Goal: Information Seeking & Learning: Compare options

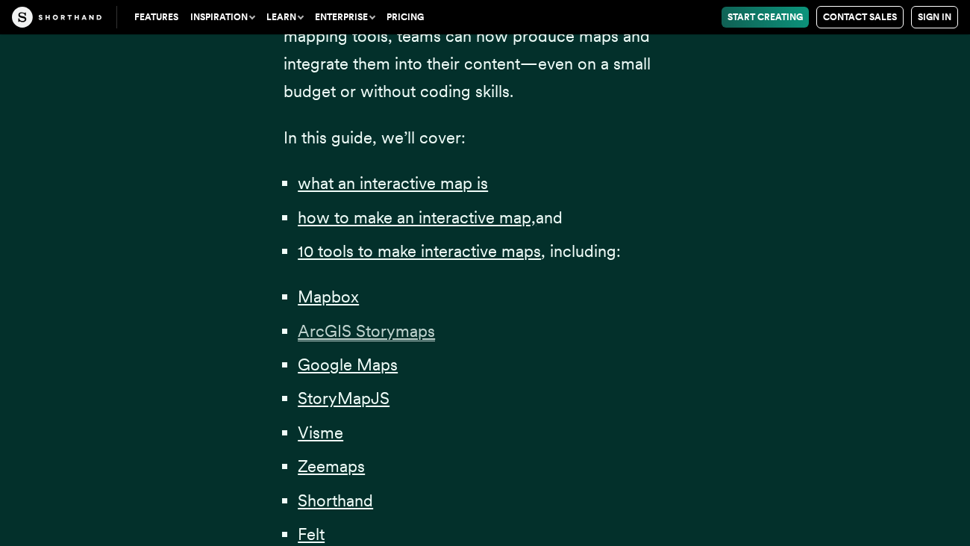
click at [409, 333] on span "ArcGIS Storymaps" at bounding box center [366, 331] width 137 height 20
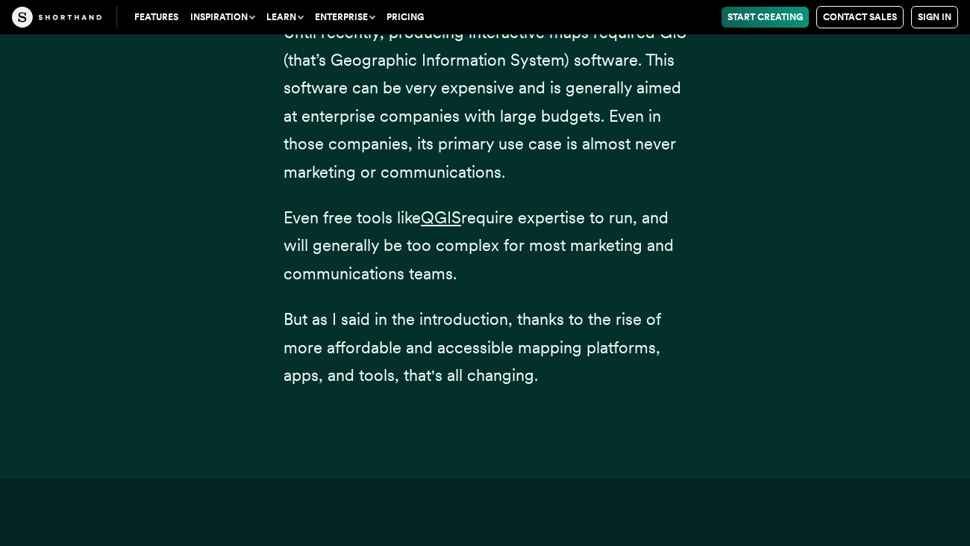
scroll to position [6485, 0]
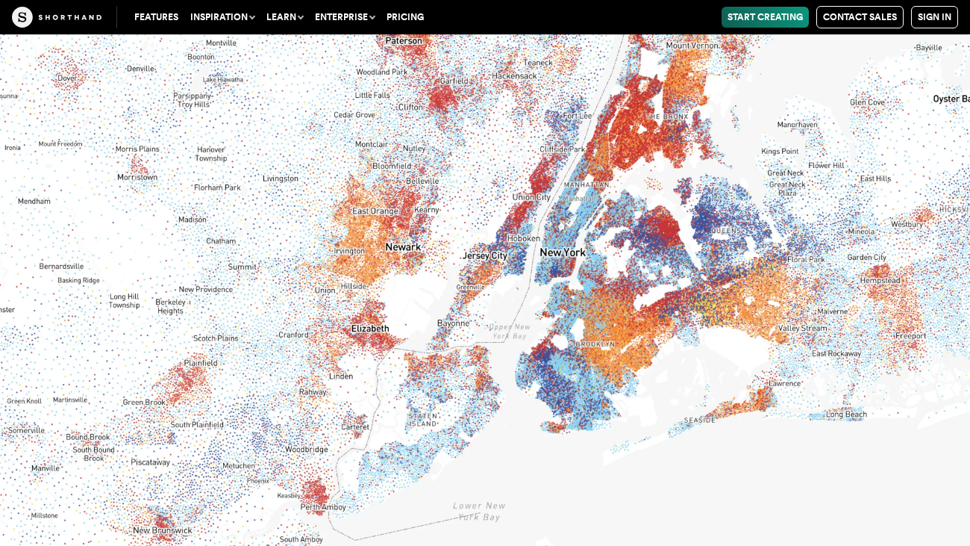
scroll to position [8515, 0]
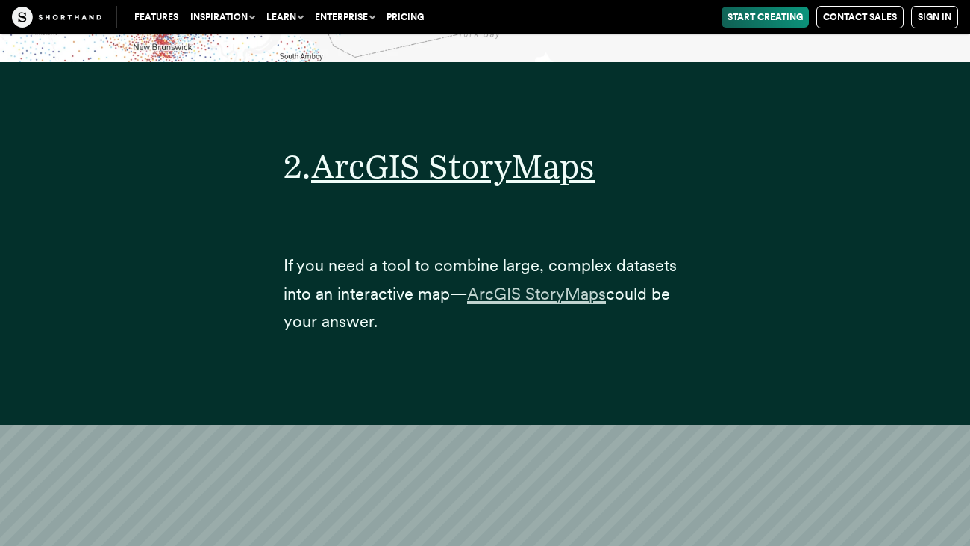
click at [520, 284] on span "ArcGIS StoryMaps" at bounding box center [536, 294] width 139 height 20
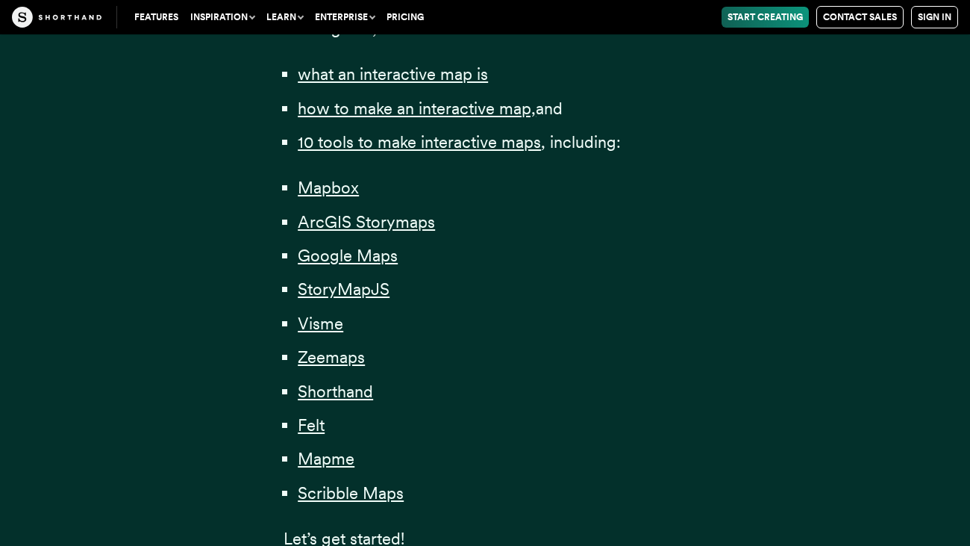
scroll to position [1051, 0]
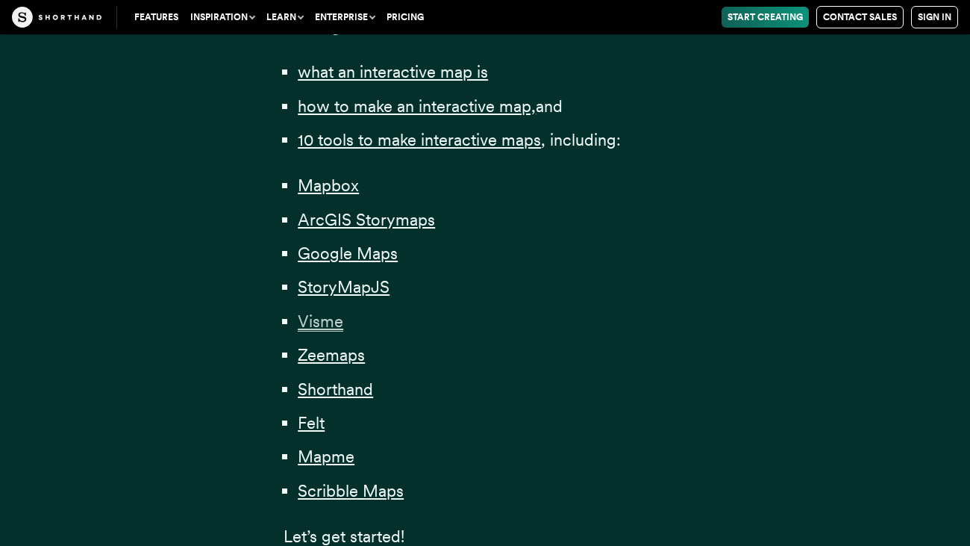
click at [338, 328] on span "Visme" at bounding box center [321, 321] width 46 height 20
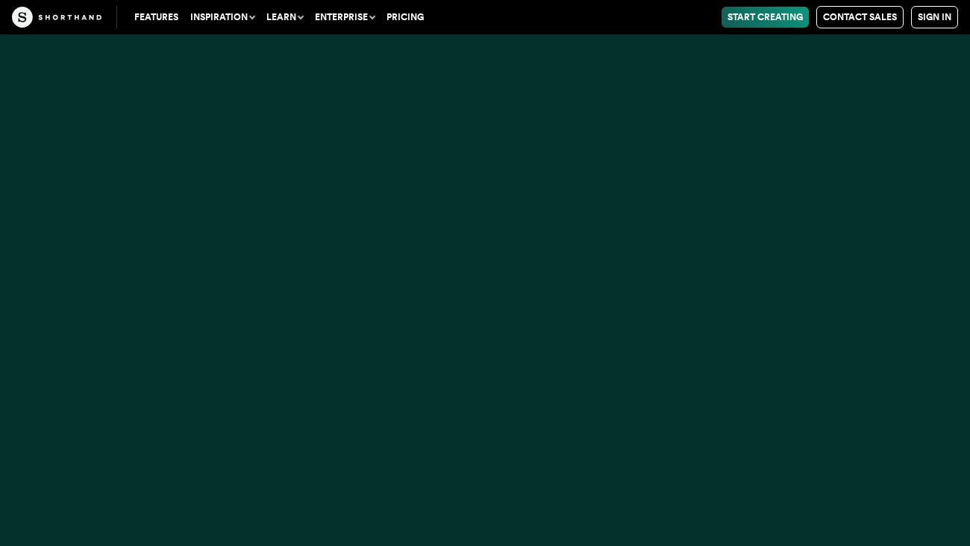
scroll to position [18613, 0]
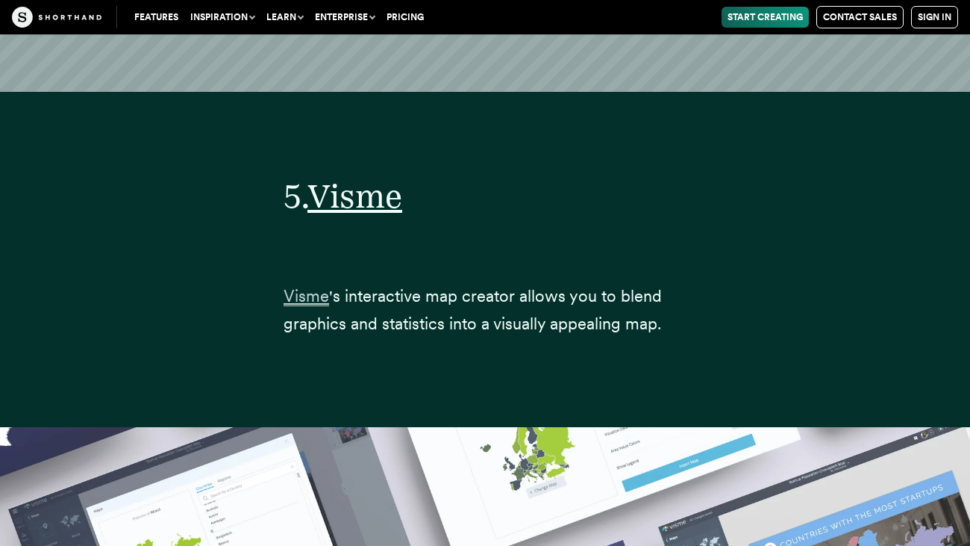
click at [316, 286] on span "Visme" at bounding box center [307, 296] width 46 height 20
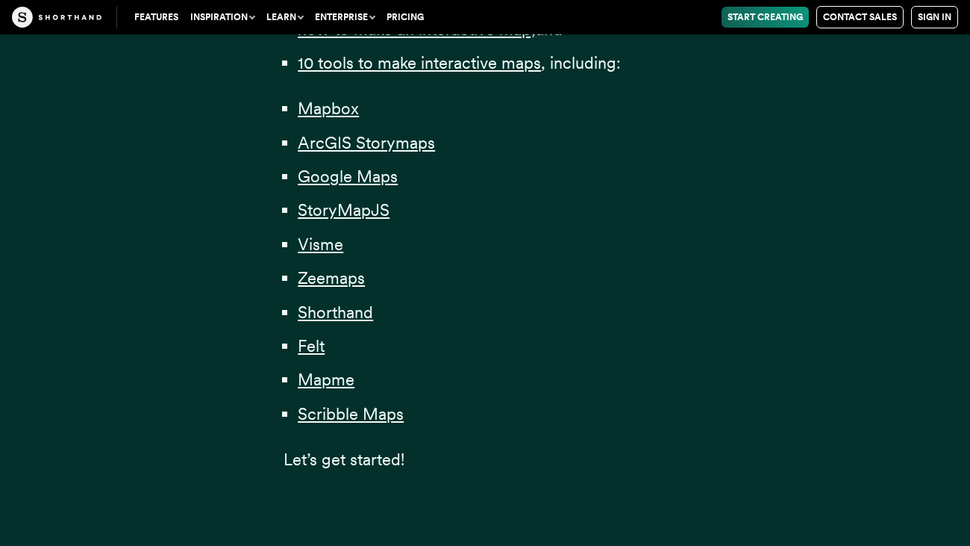
scroll to position [1130, 0]
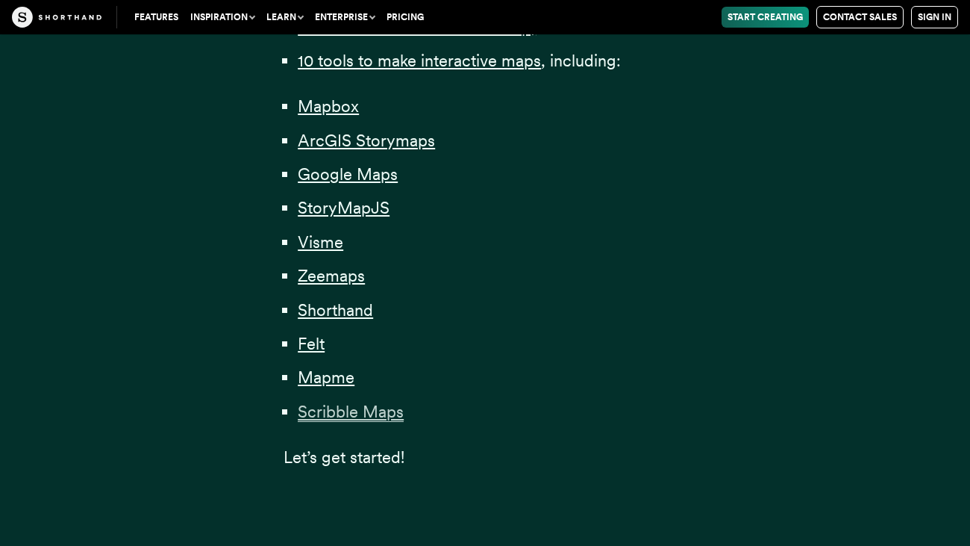
click at [384, 407] on span "Scribble Maps" at bounding box center [351, 412] width 106 height 20
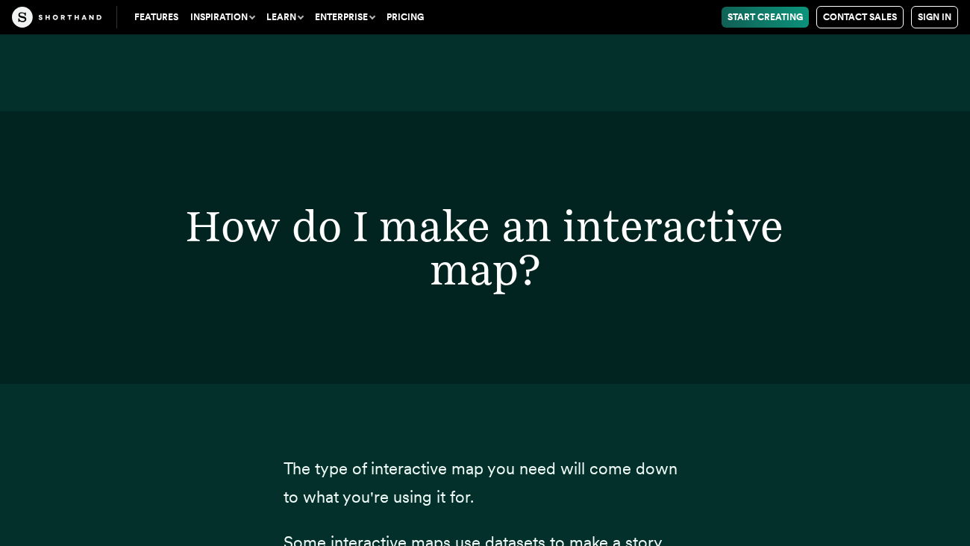
scroll to position [15027, 0]
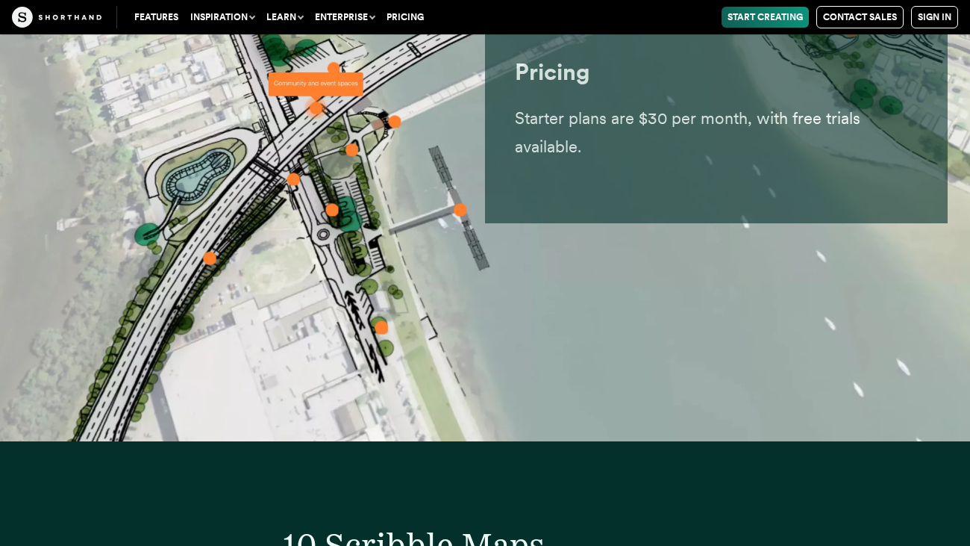
scroll to position [32029, 0]
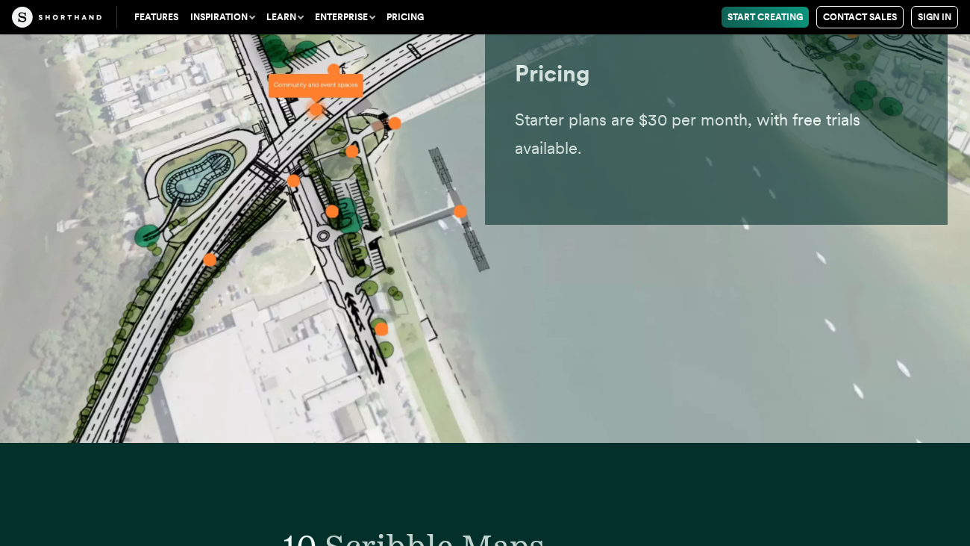
click at [446, 526] on span "Scribble Maps" at bounding box center [435, 546] width 220 height 40
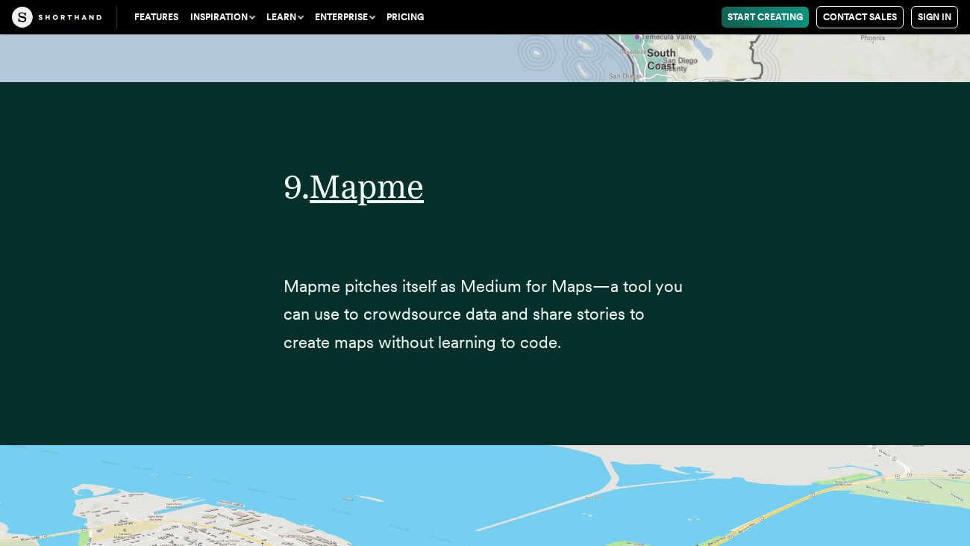
scroll to position [29478, 0]
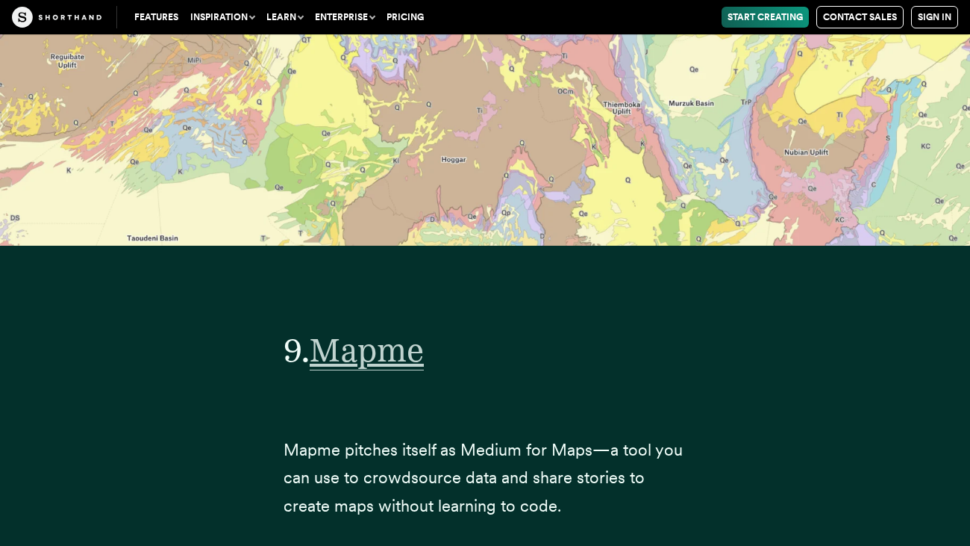
click at [349, 330] on span "Mapme" at bounding box center [367, 350] width 114 height 40
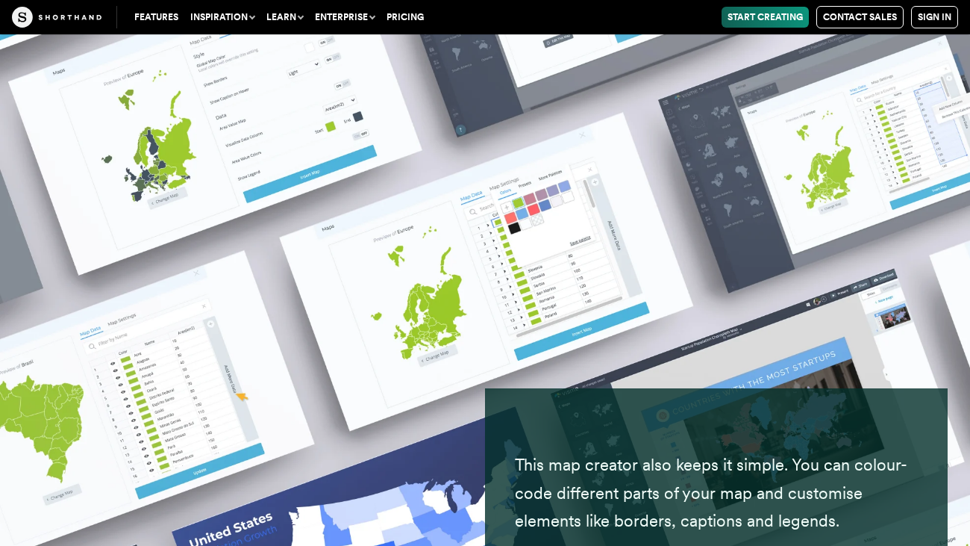
scroll to position [20590, 0]
